Goal: Find contact information: Find contact information

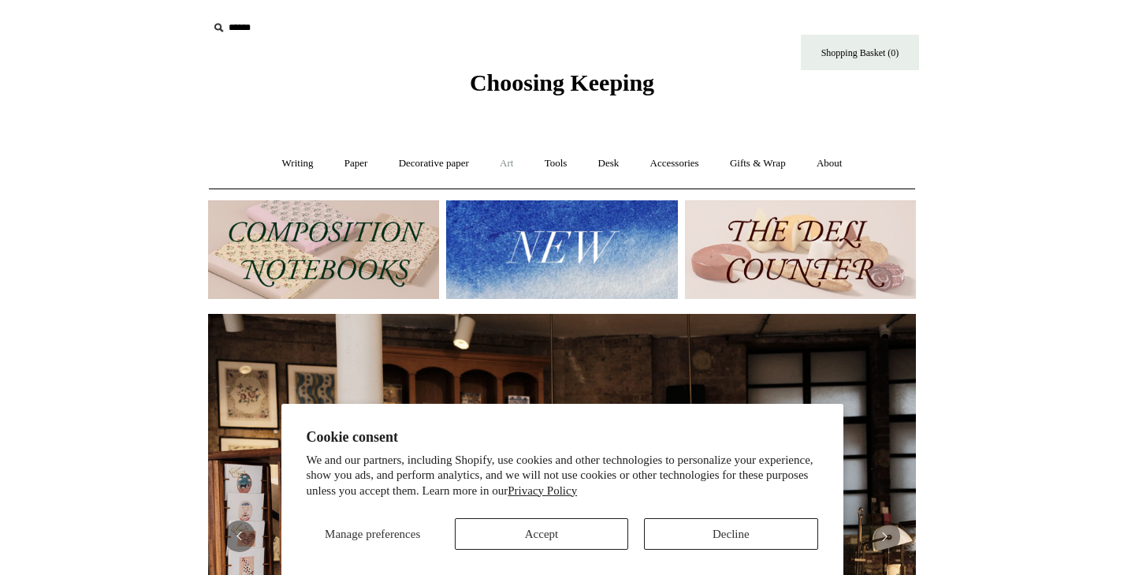
click at [513, 164] on link "Art +" at bounding box center [507, 164] width 42 height 42
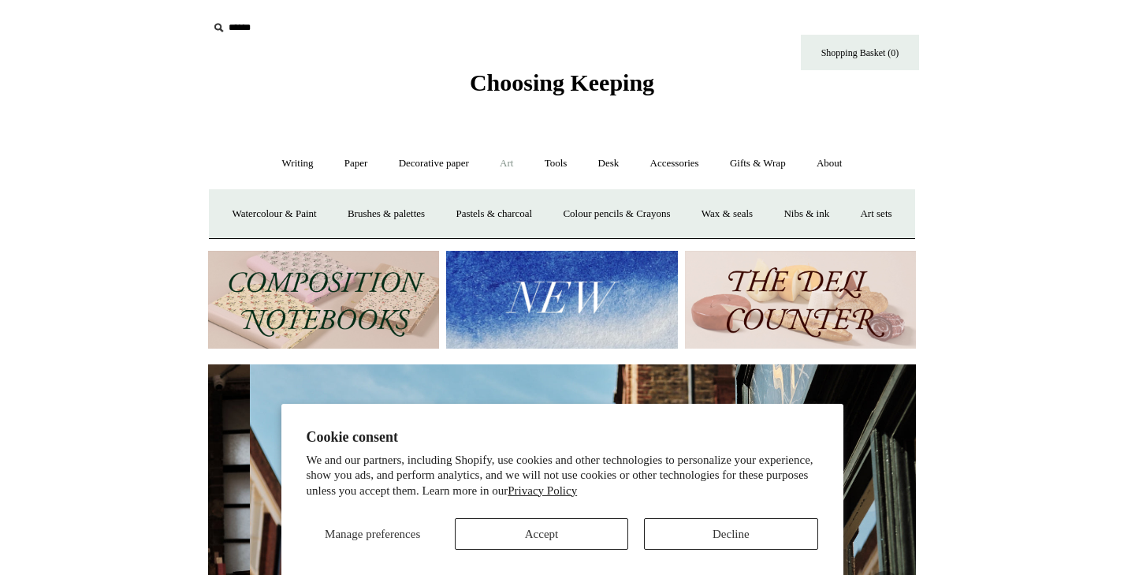
click at [728, 523] on button "Decline" at bounding box center [730, 534] width 173 height 32
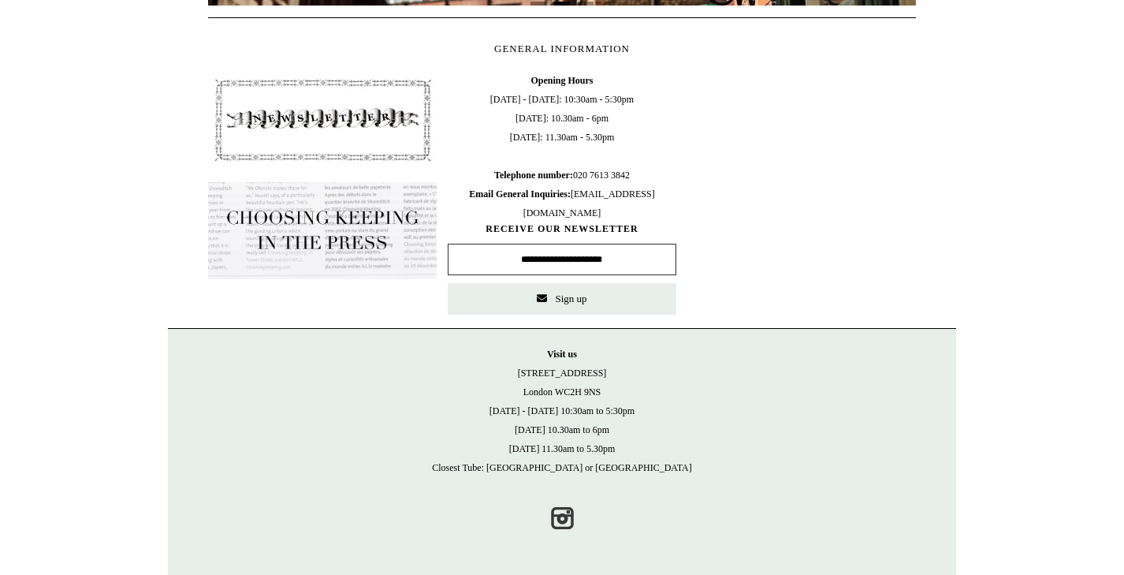
scroll to position [0, 708]
drag, startPoint x: 505, startPoint y: 212, endPoint x: 642, endPoint y: 210, distance: 138.0
click at [642, 210] on span "Opening Hours [DATE] - [DATE]: 10:30am - 5:30pm [DATE]: 10.30am - 6pm [DATE]: 1…" at bounding box center [562, 146] width 229 height 151
copy span "[EMAIL_ADDRESS][DOMAIN_NAME]"
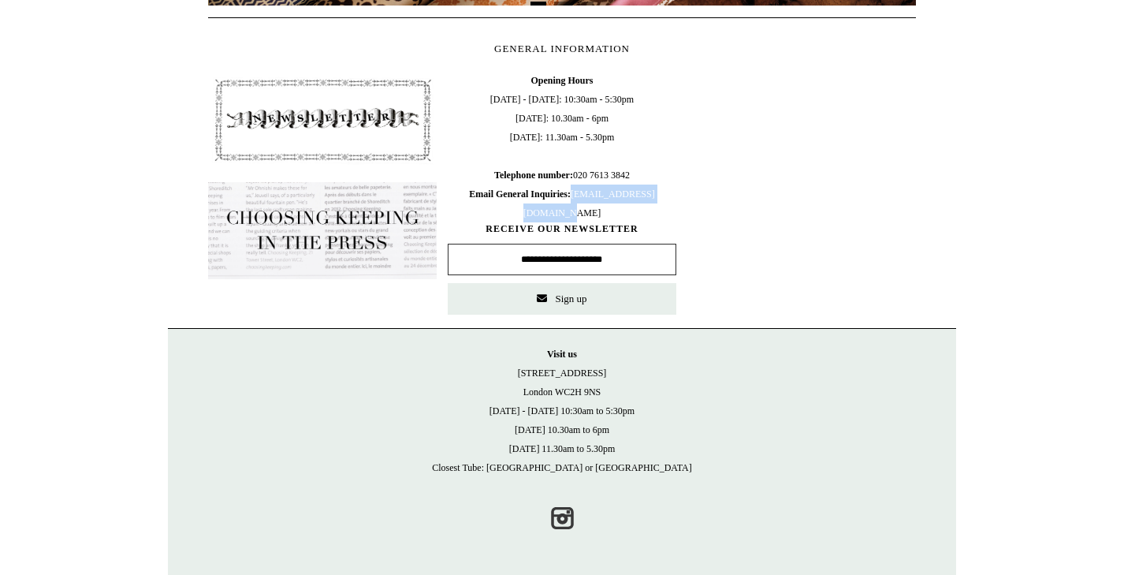
scroll to position [0, 0]
